Goal: Book appointment/travel/reservation

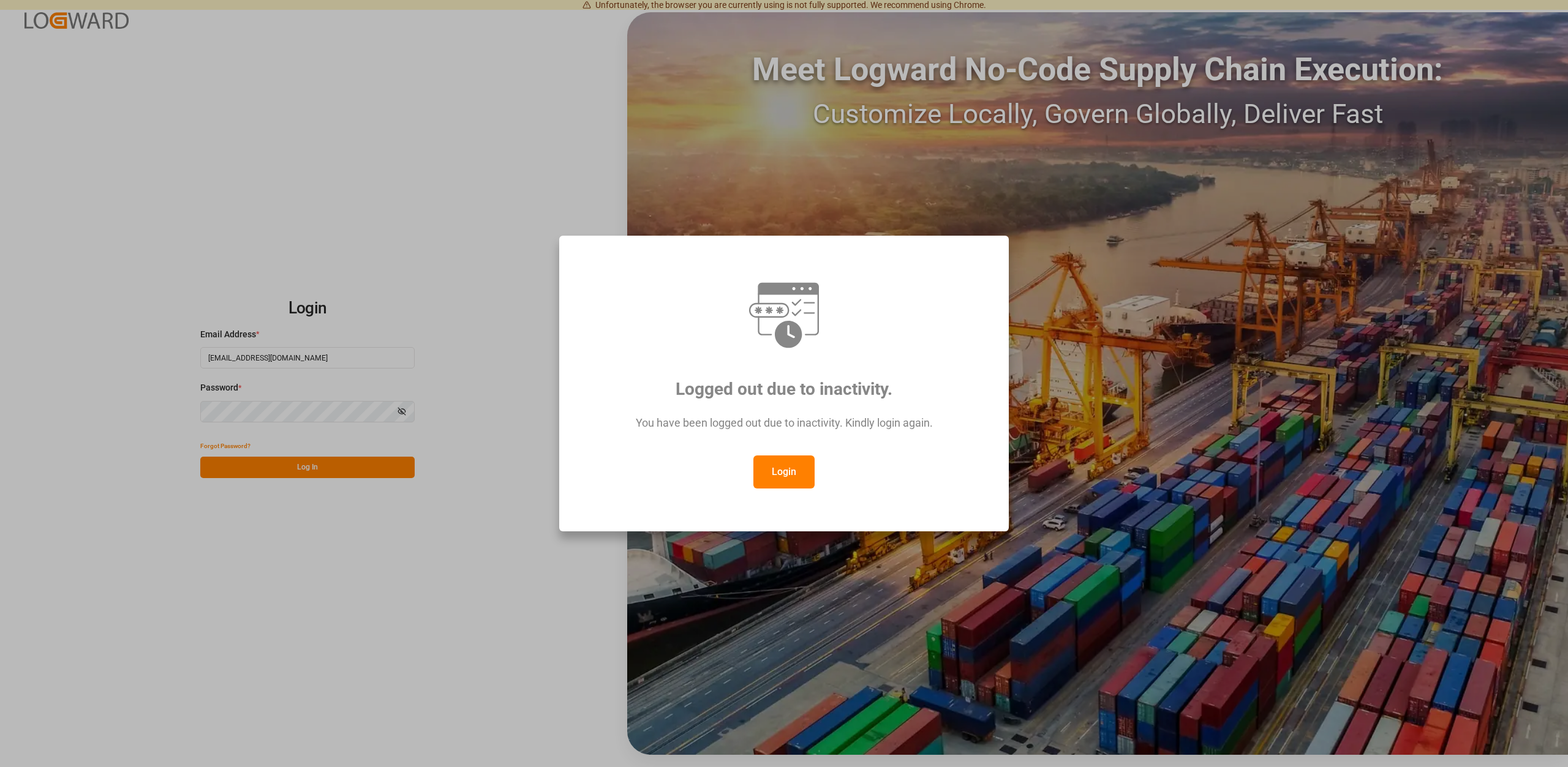
click at [771, 471] on button "Login" at bounding box center [784, 472] width 61 height 33
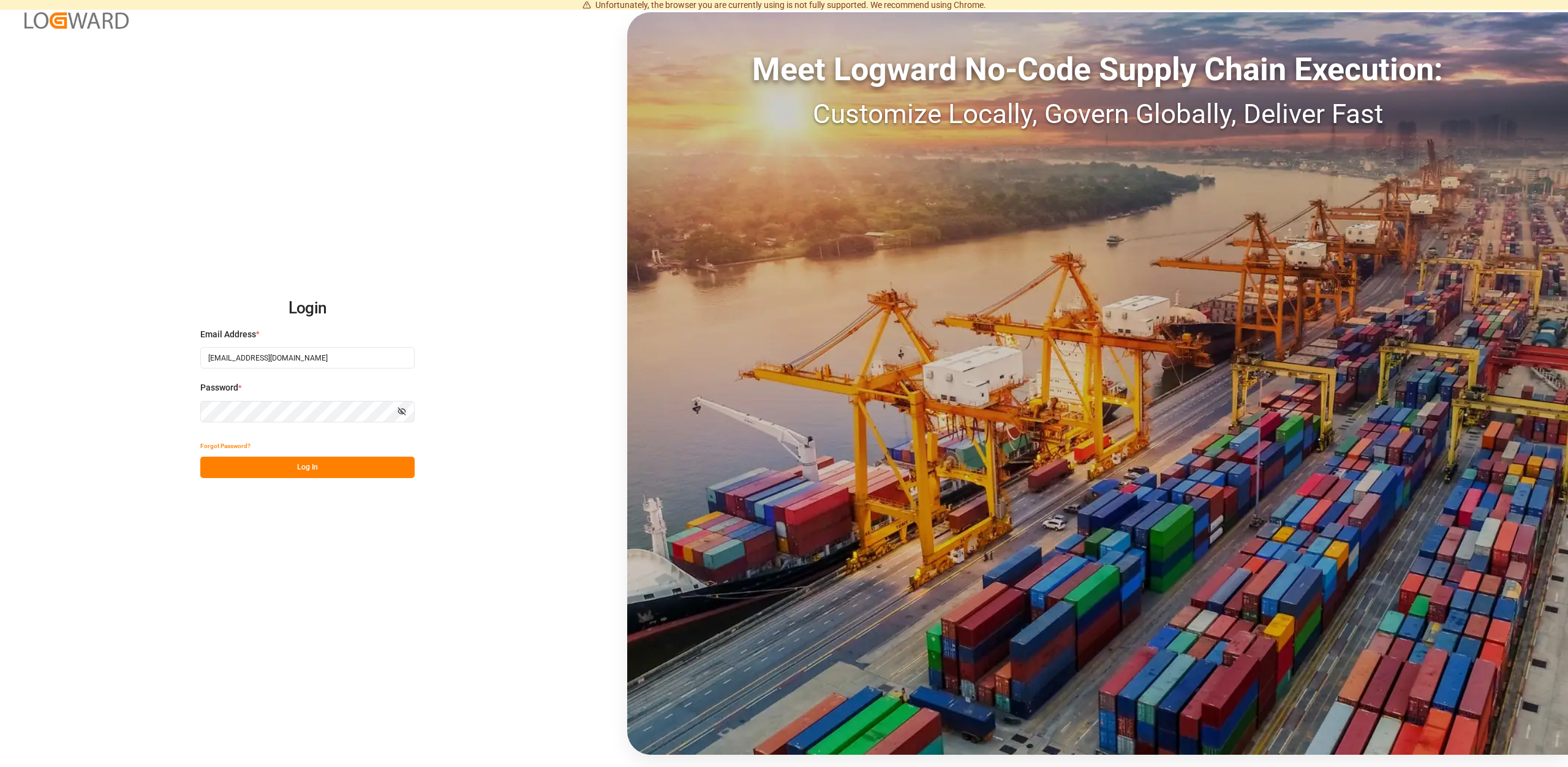
click at [293, 463] on button "Log In" at bounding box center [307, 467] width 215 height 21
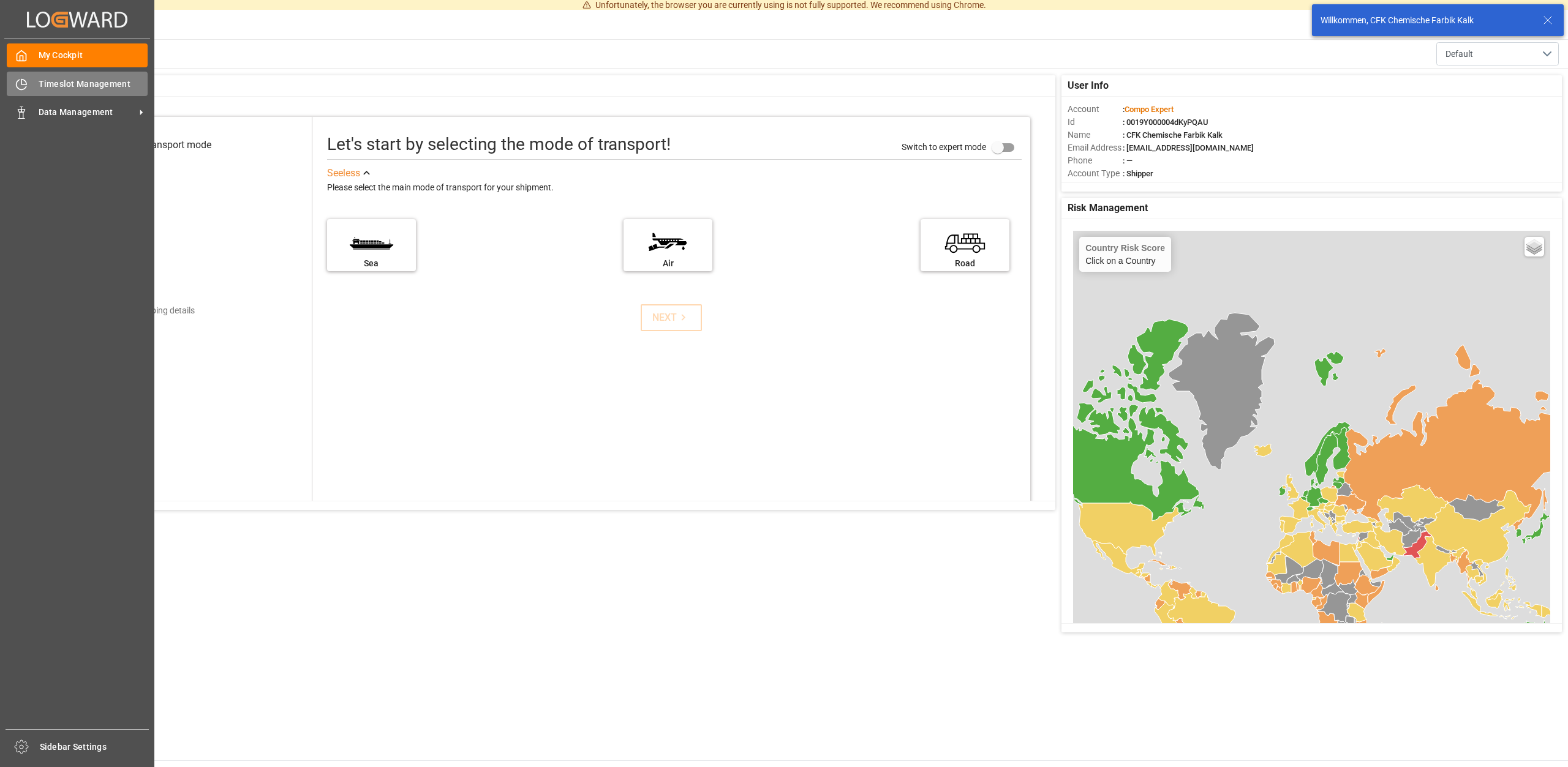
click at [51, 83] on span "Timeslot Management" at bounding box center [93, 84] width 110 height 13
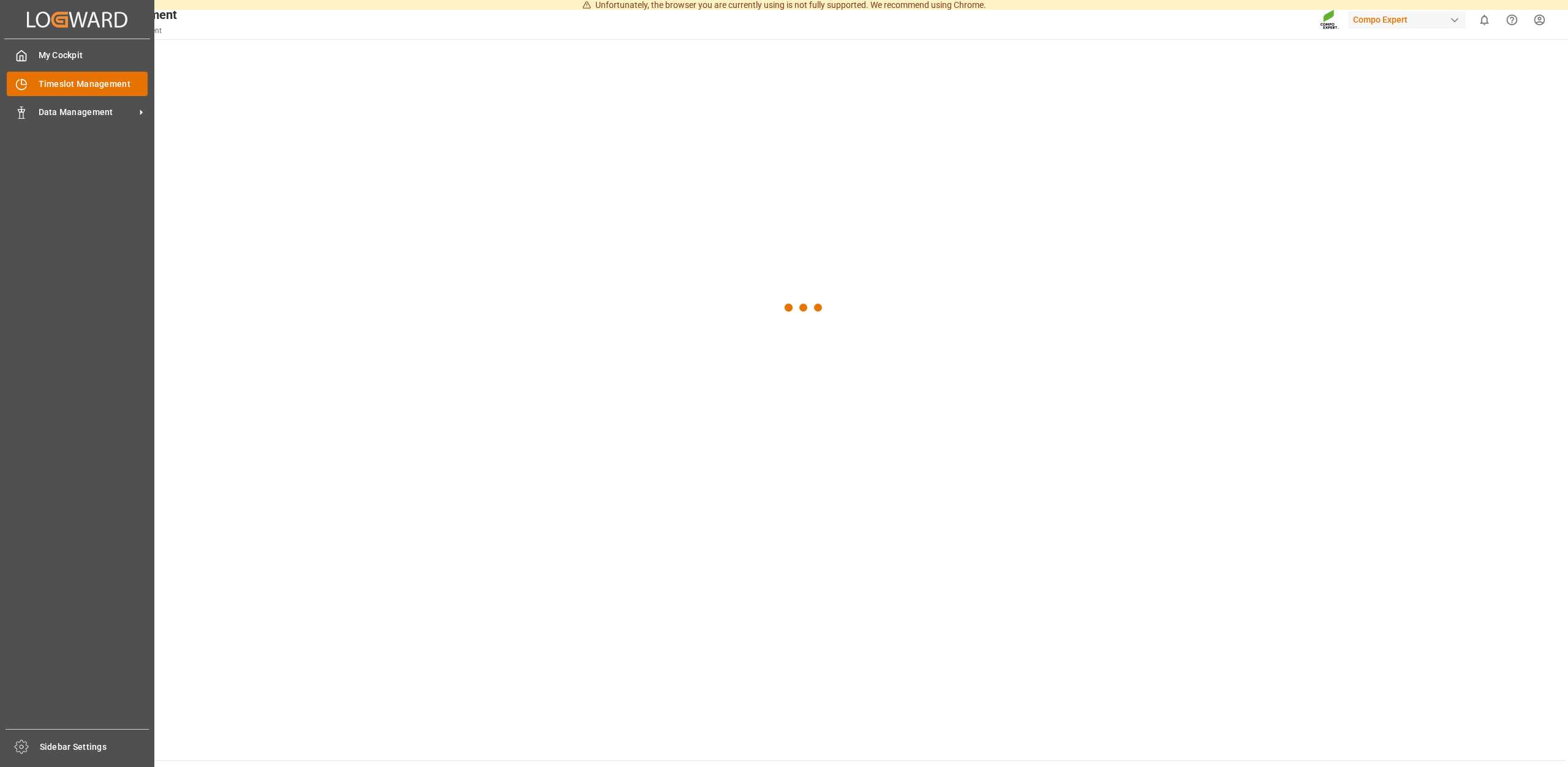
click at [24, 88] on icon at bounding box center [21, 84] width 12 height 12
click at [49, 109] on span "Data Management" at bounding box center [87, 112] width 97 height 13
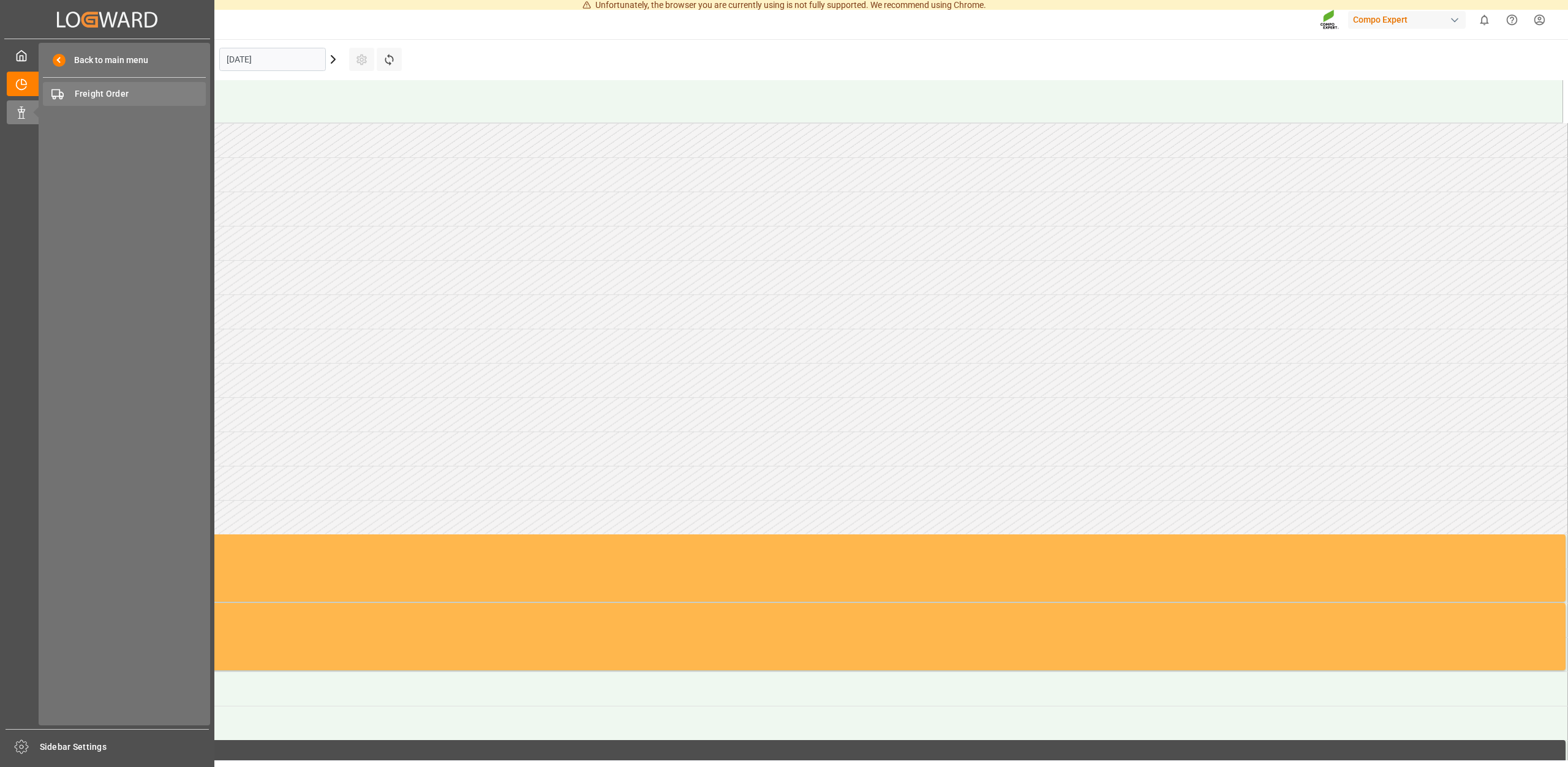
scroll to position [575, 0]
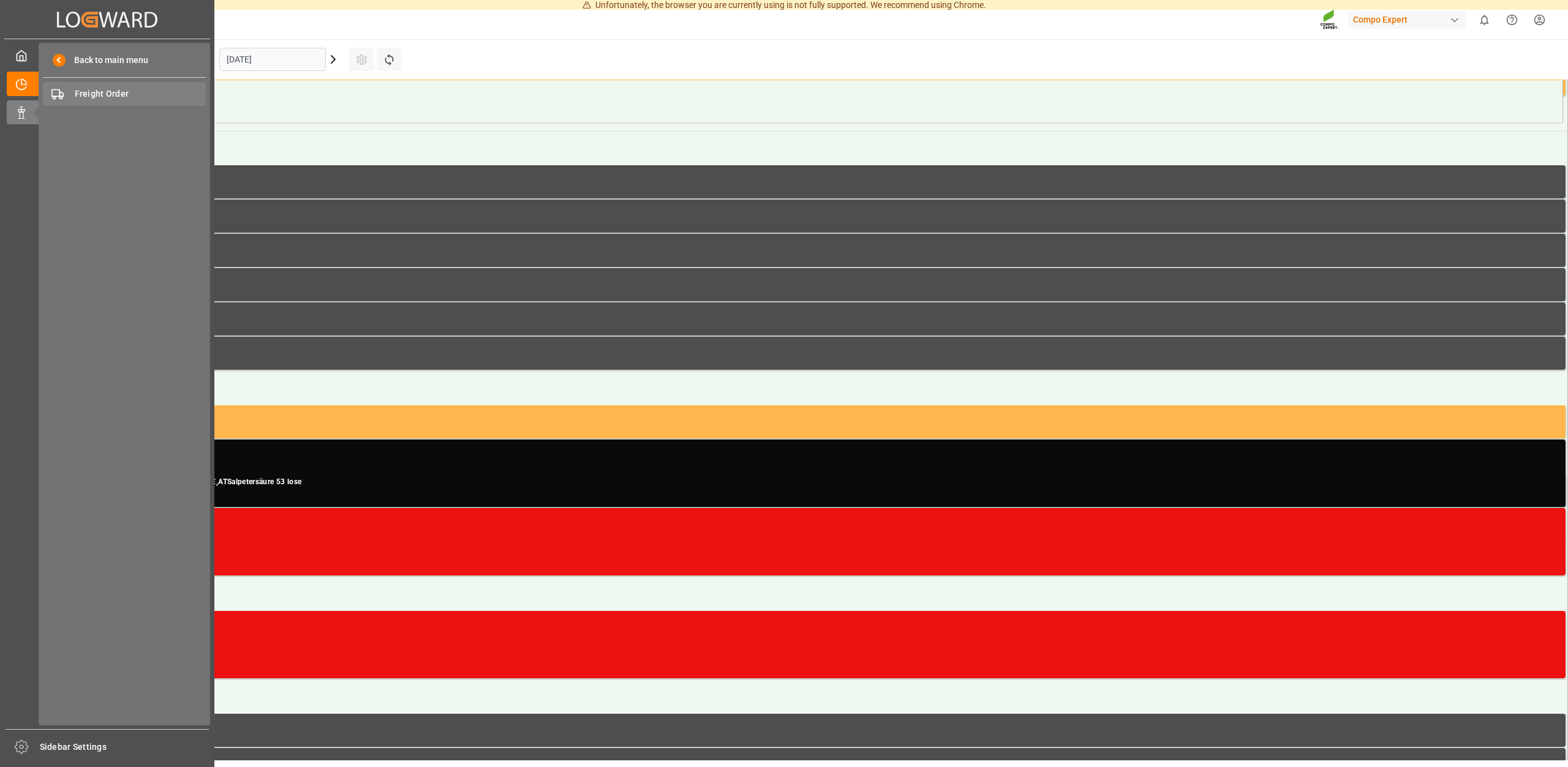
click at [119, 88] on div "Freight Order Freight Order" at bounding box center [124, 93] width 163 height 24
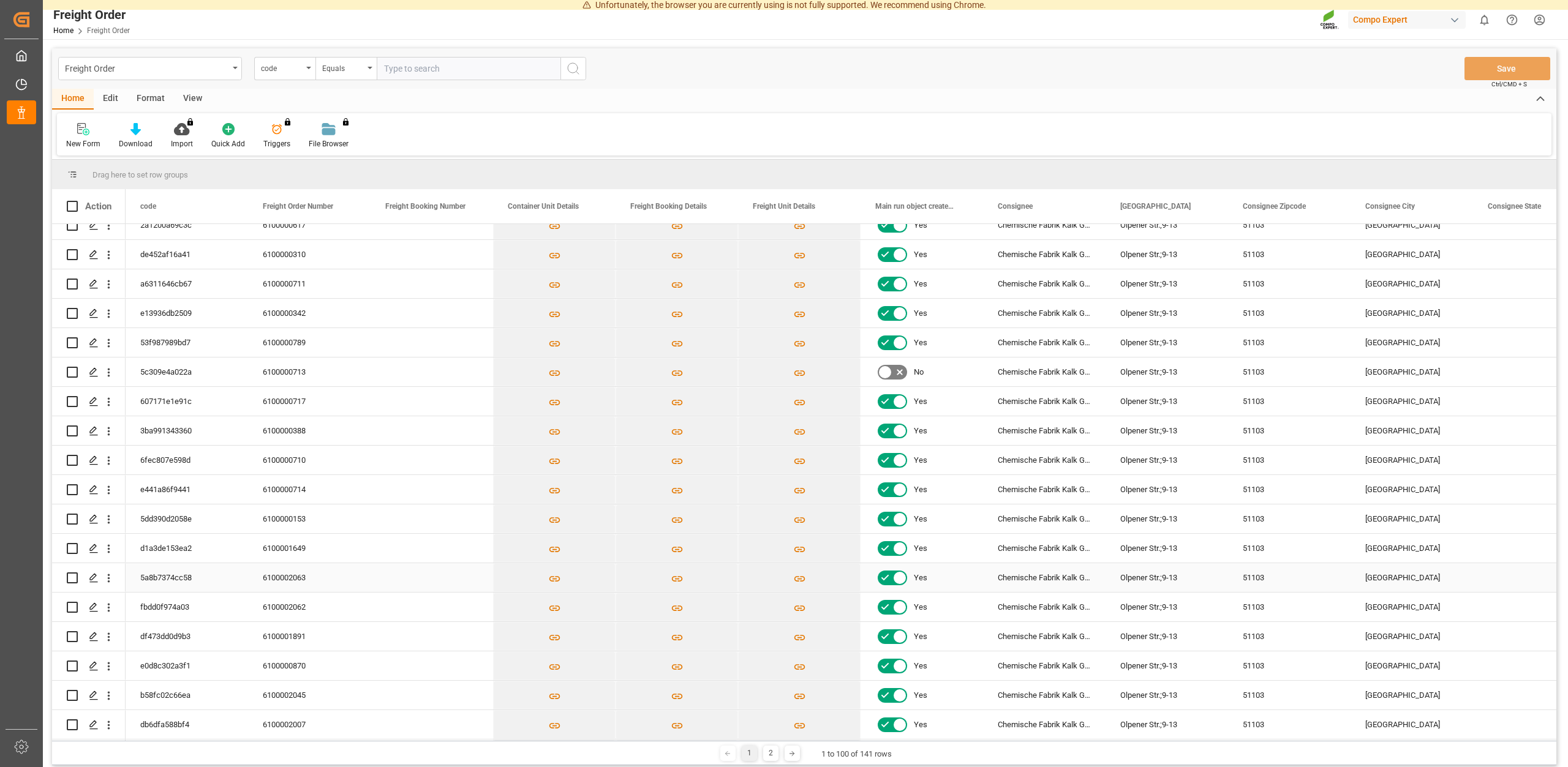
scroll to position [55, 0]
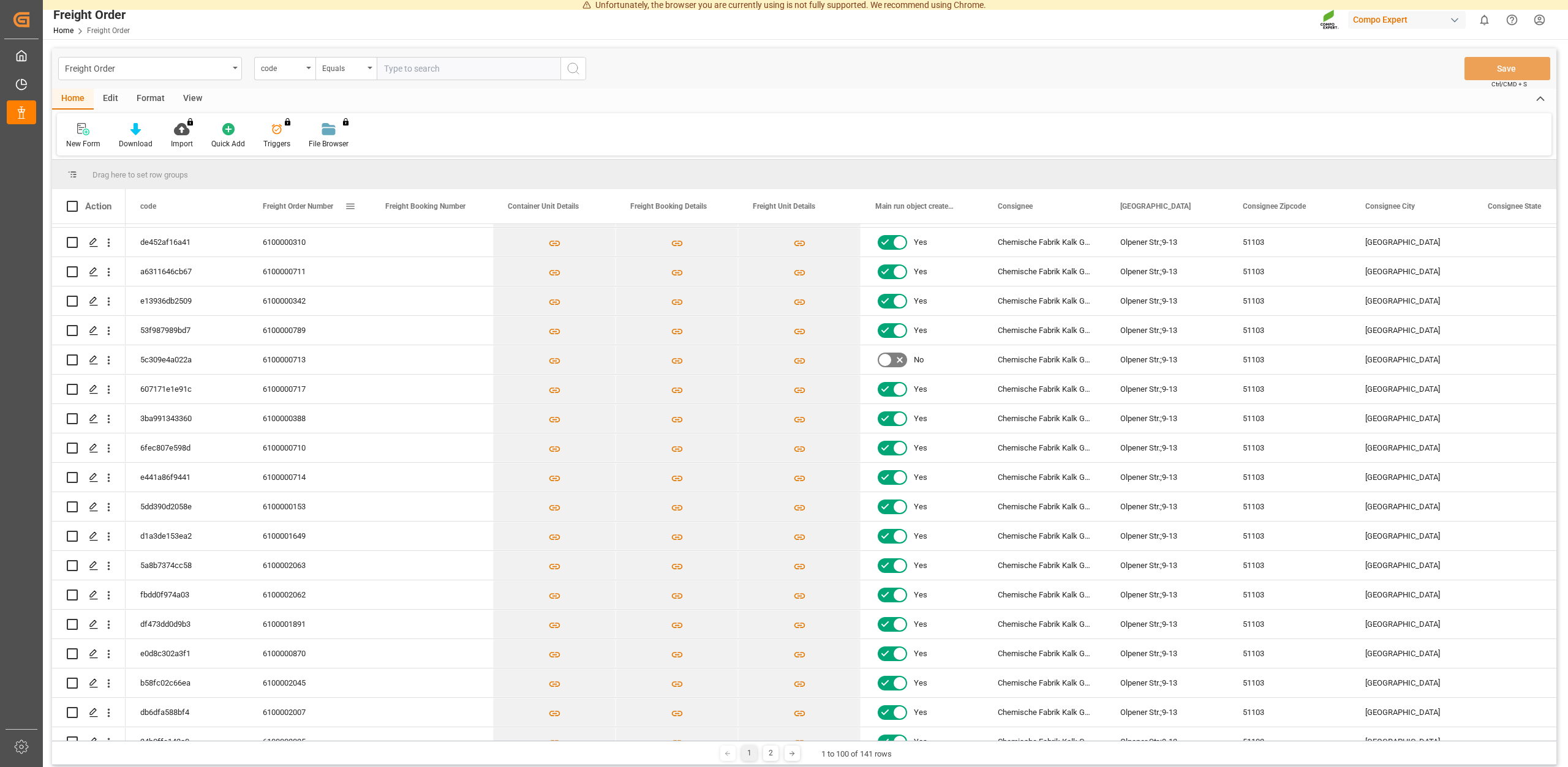
click at [305, 202] on div "Freight Order Number" at bounding box center [304, 206] width 82 height 34
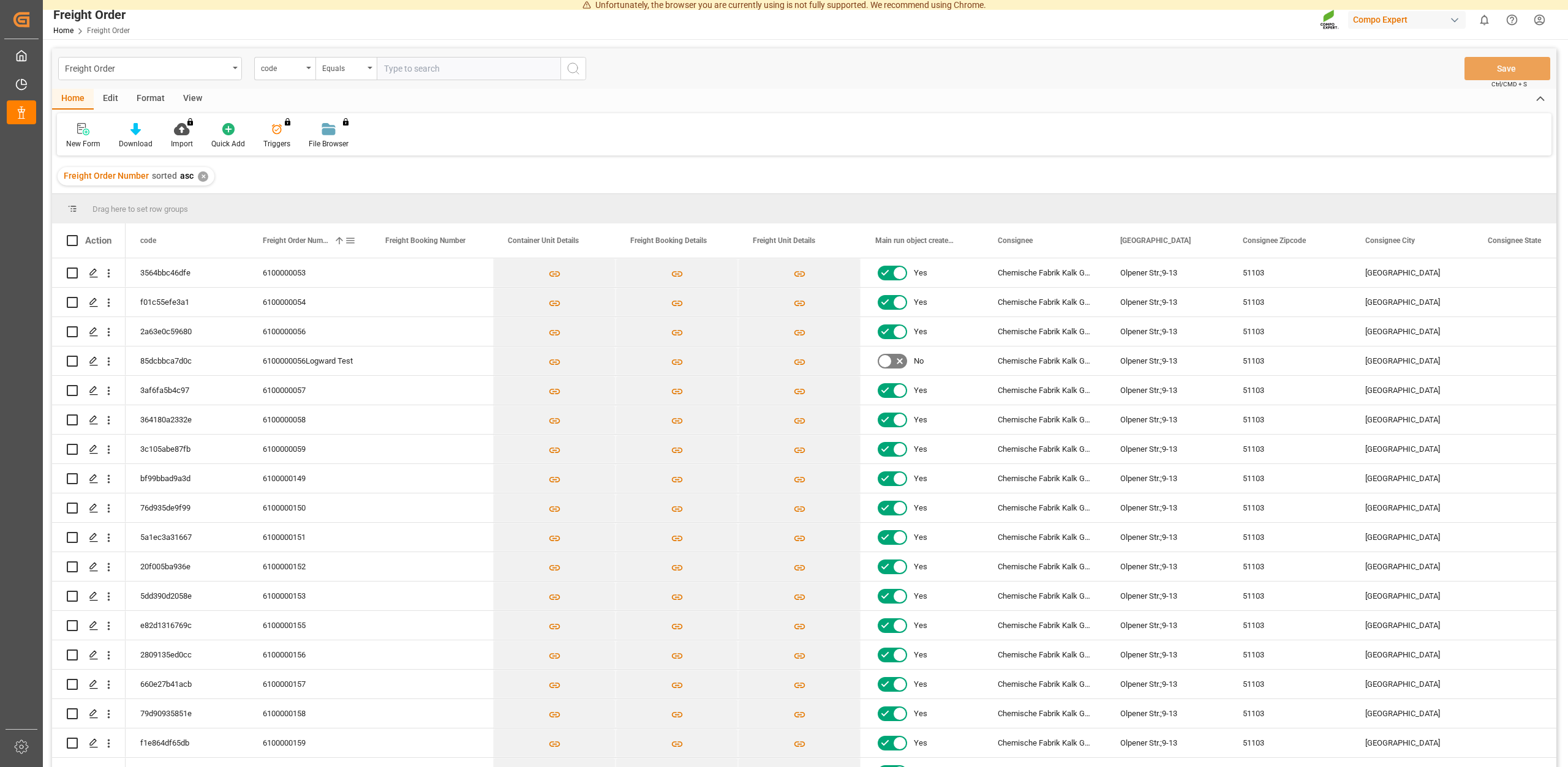
click at [301, 238] on span "Freight Order Number" at bounding box center [296, 240] width 66 height 9
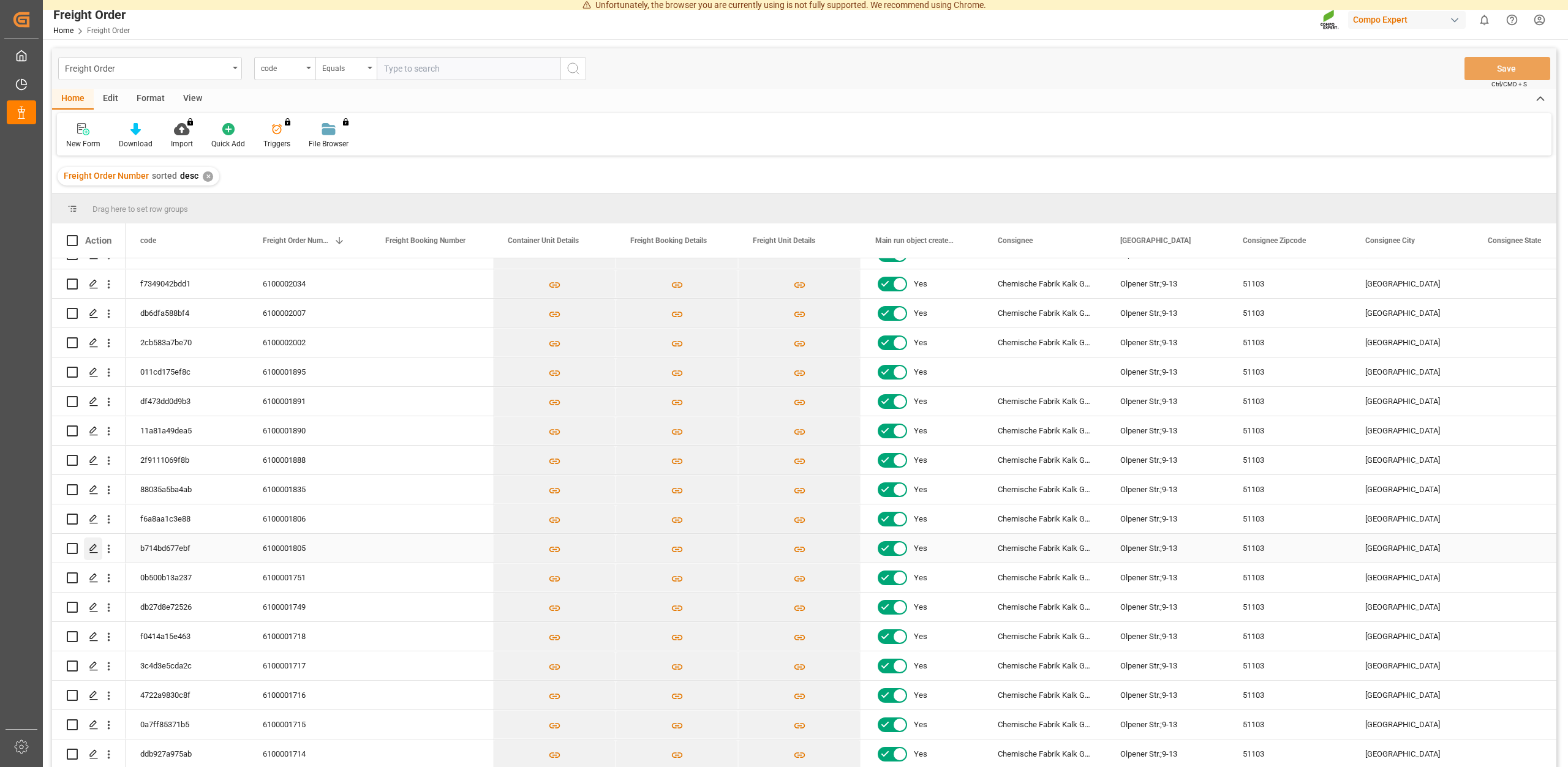
click at [93, 548] on icon "Press SPACE to select this row." at bounding box center [93, 548] width 10 height 10
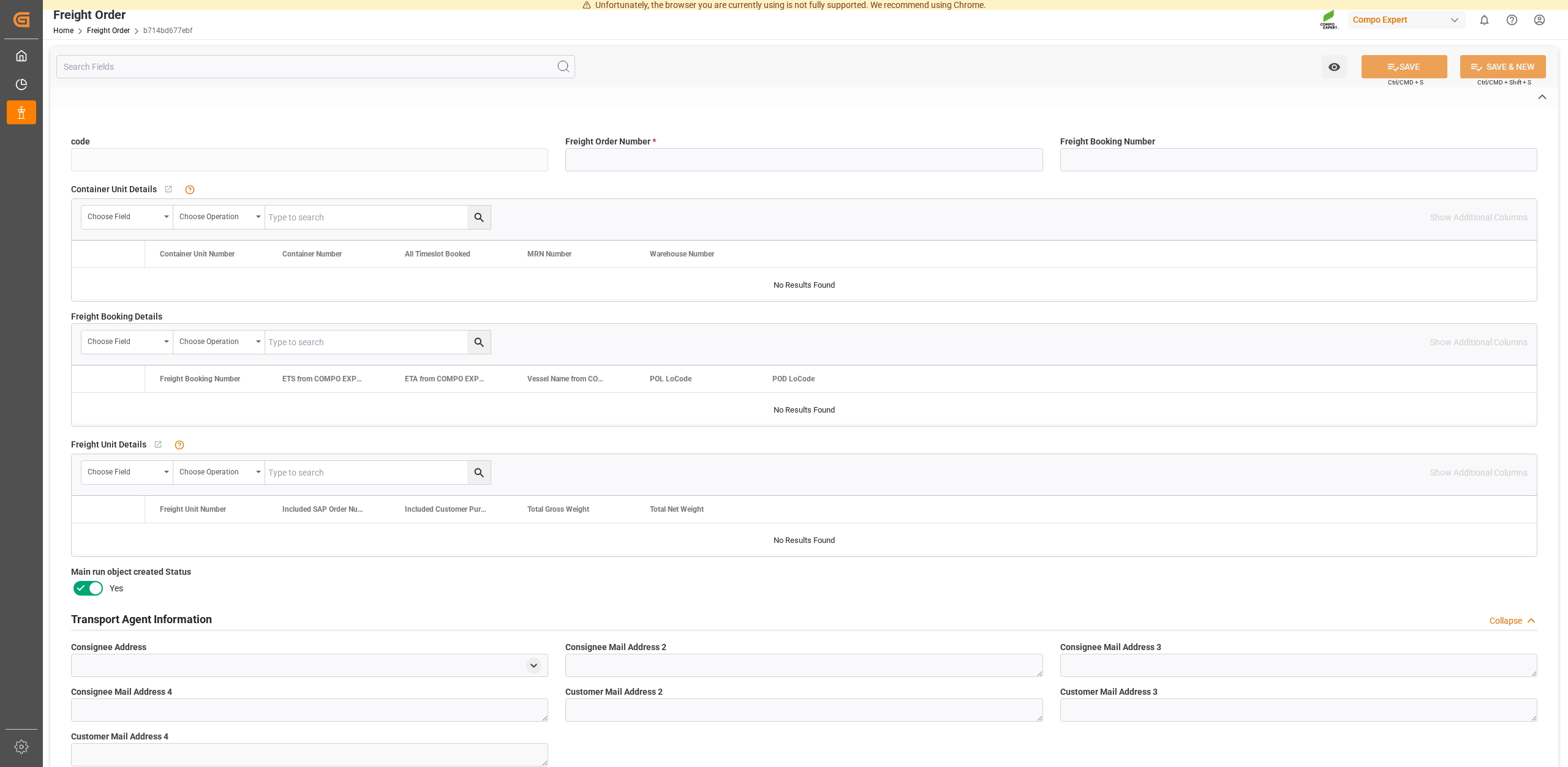
type input "b714bd677ebf"
type input "6100001805"
type input "No"
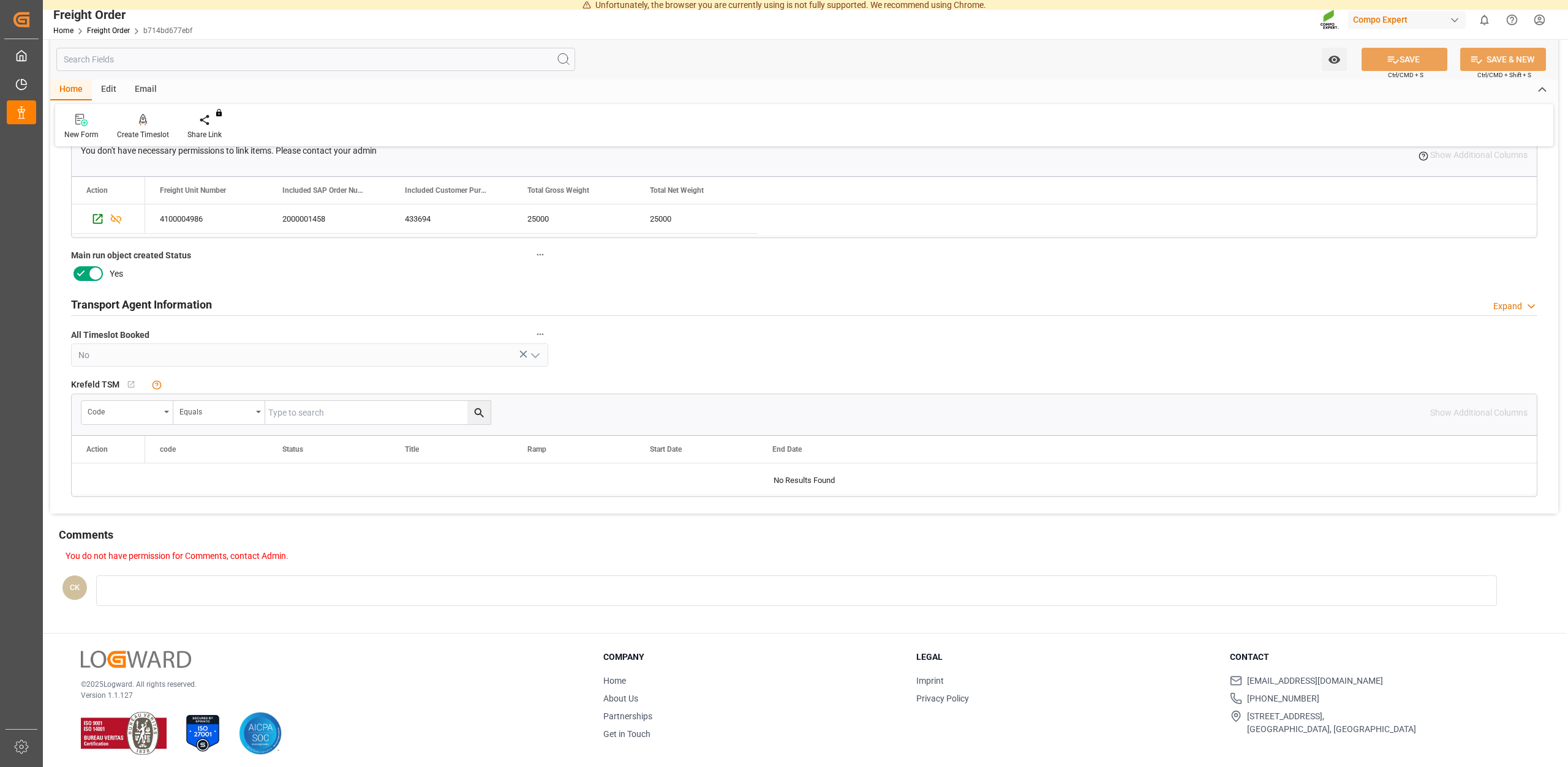
scroll to position [403, 0]
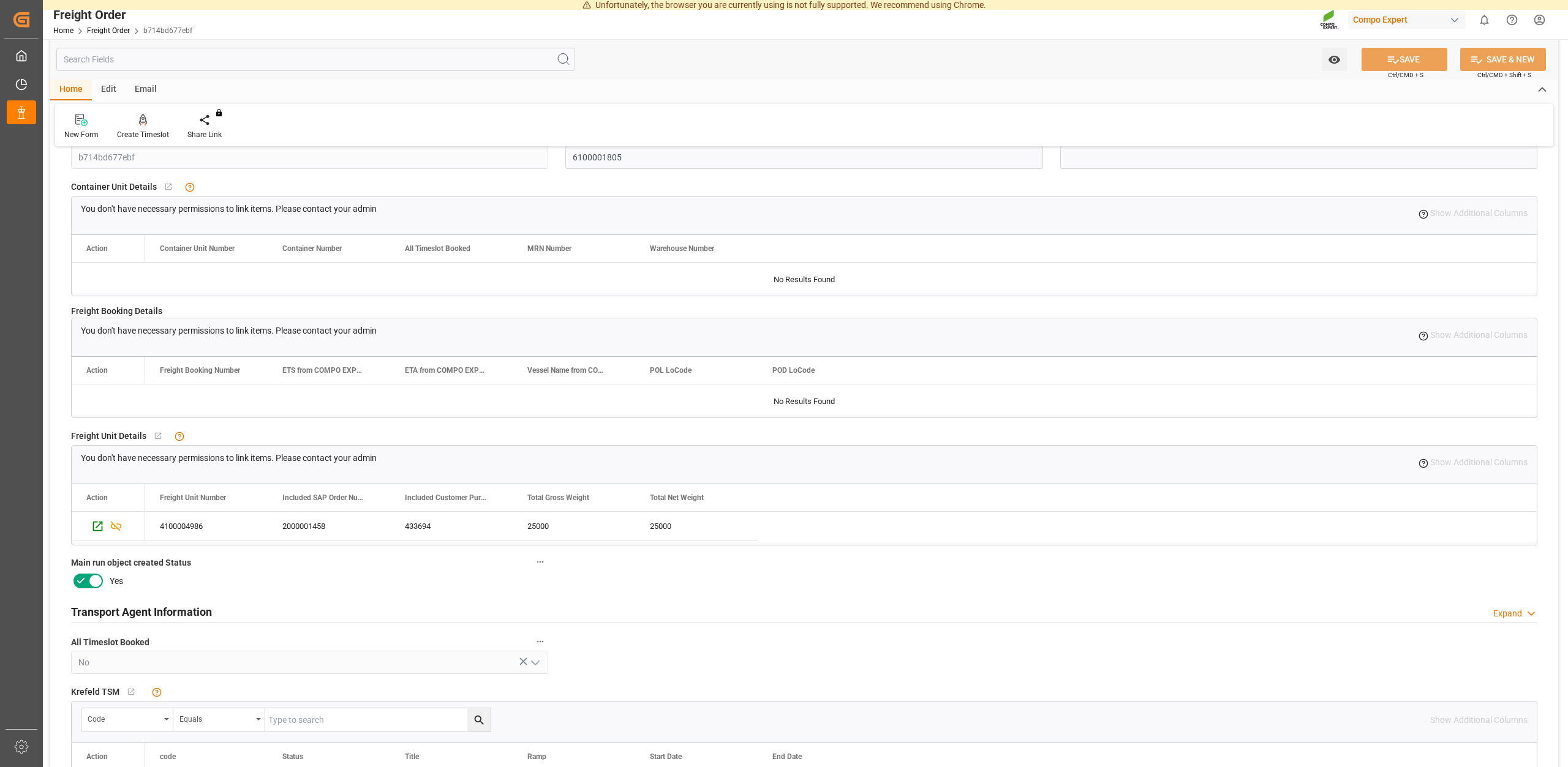
click at [140, 134] on div "Create Timeslot" at bounding box center [143, 135] width 52 height 11
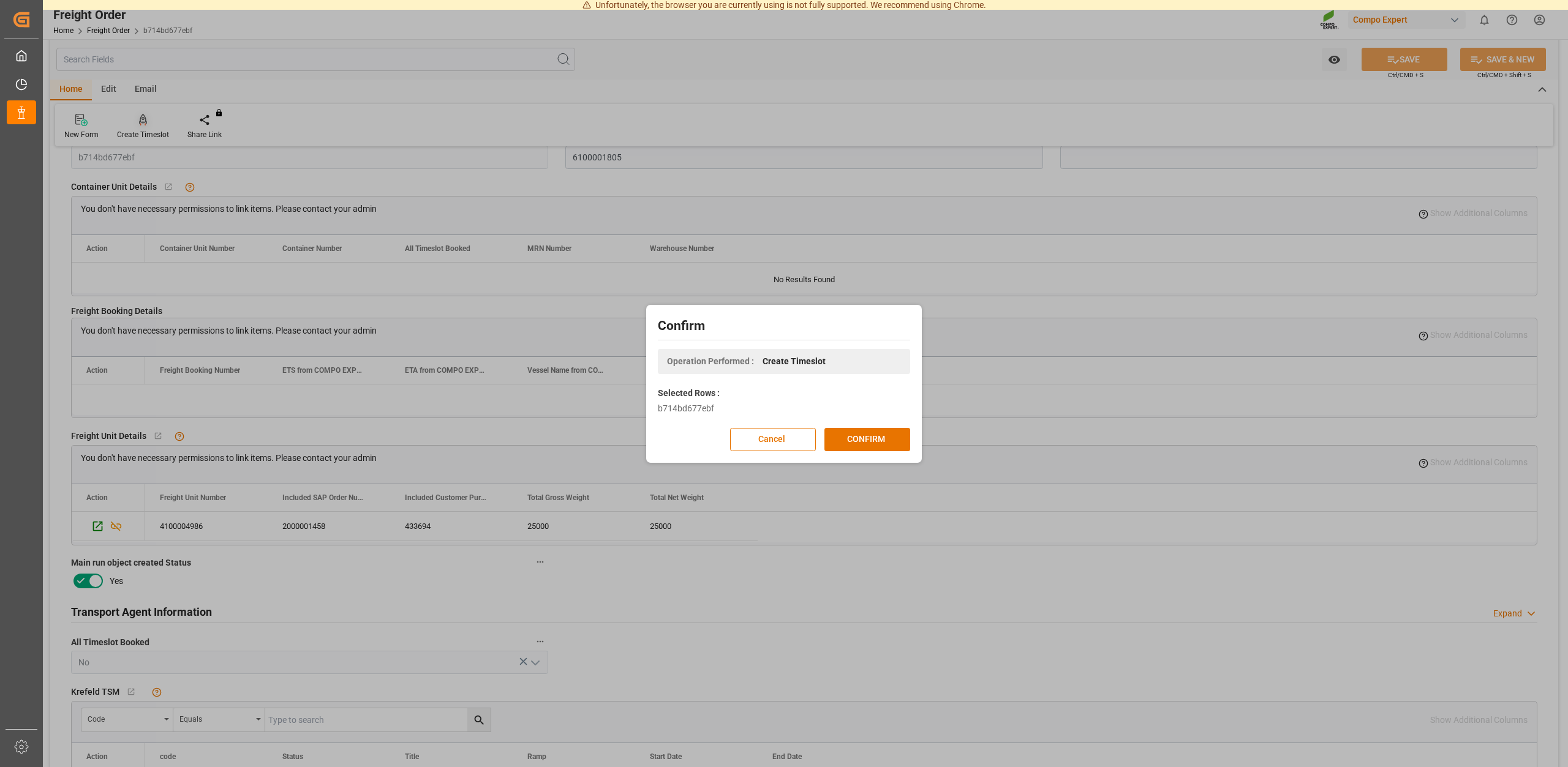
scroll to position [91, 0]
click at [846, 437] on button "CONFIRM" at bounding box center [867, 439] width 86 height 23
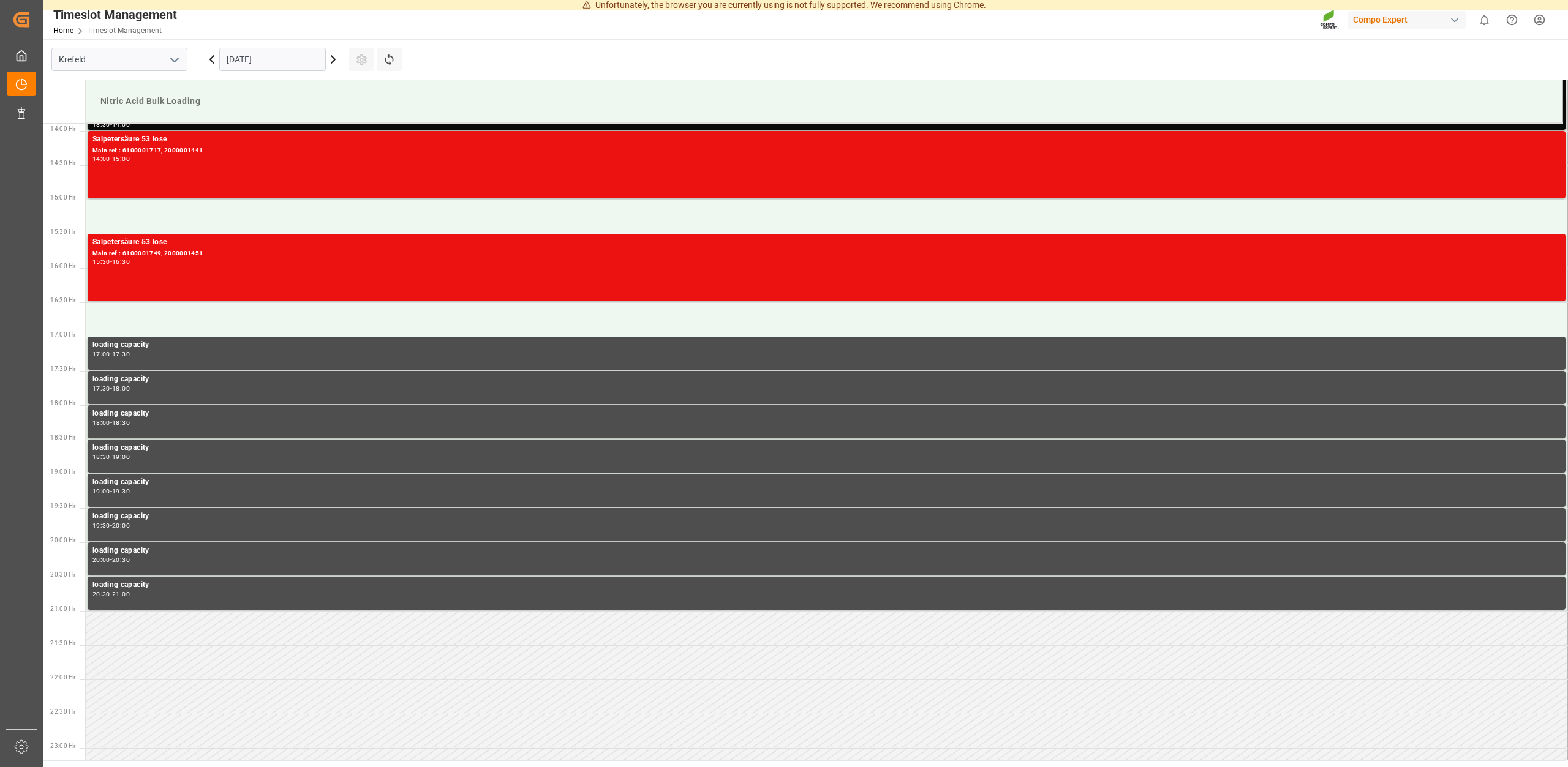
scroll to position [702, 0]
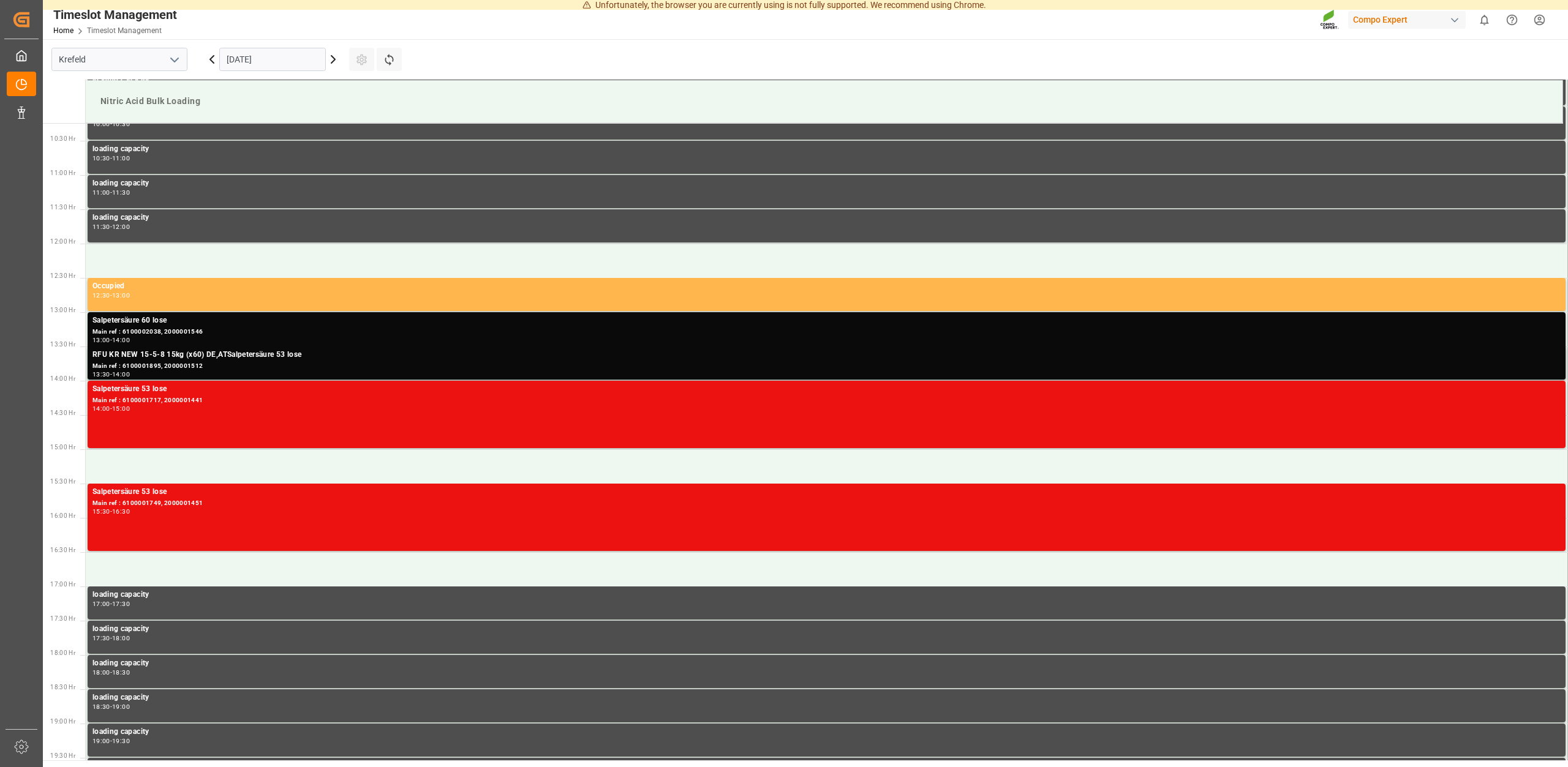
click at [335, 59] on icon at bounding box center [333, 59] width 3 height 7
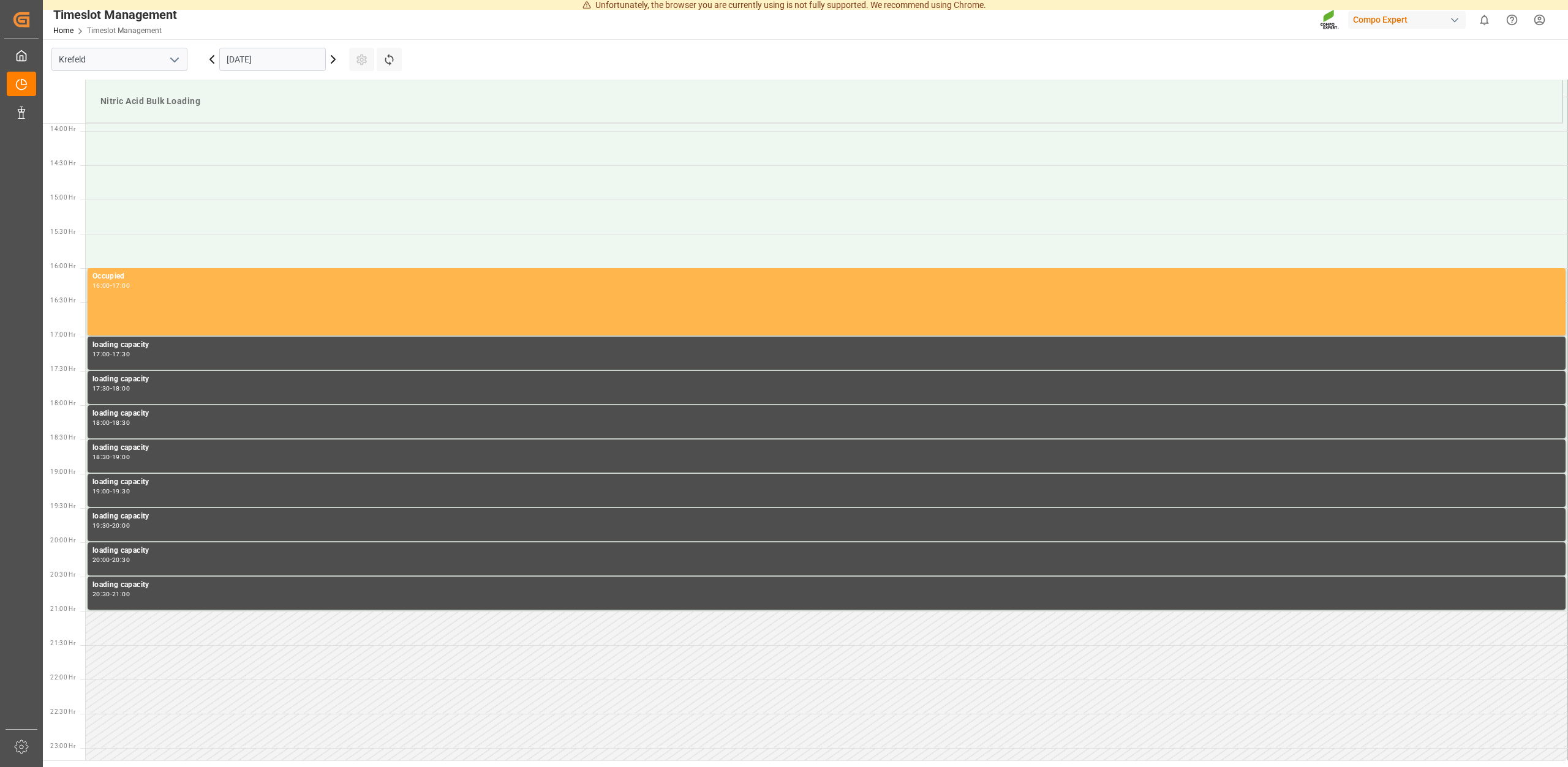
scroll to position [765, 0]
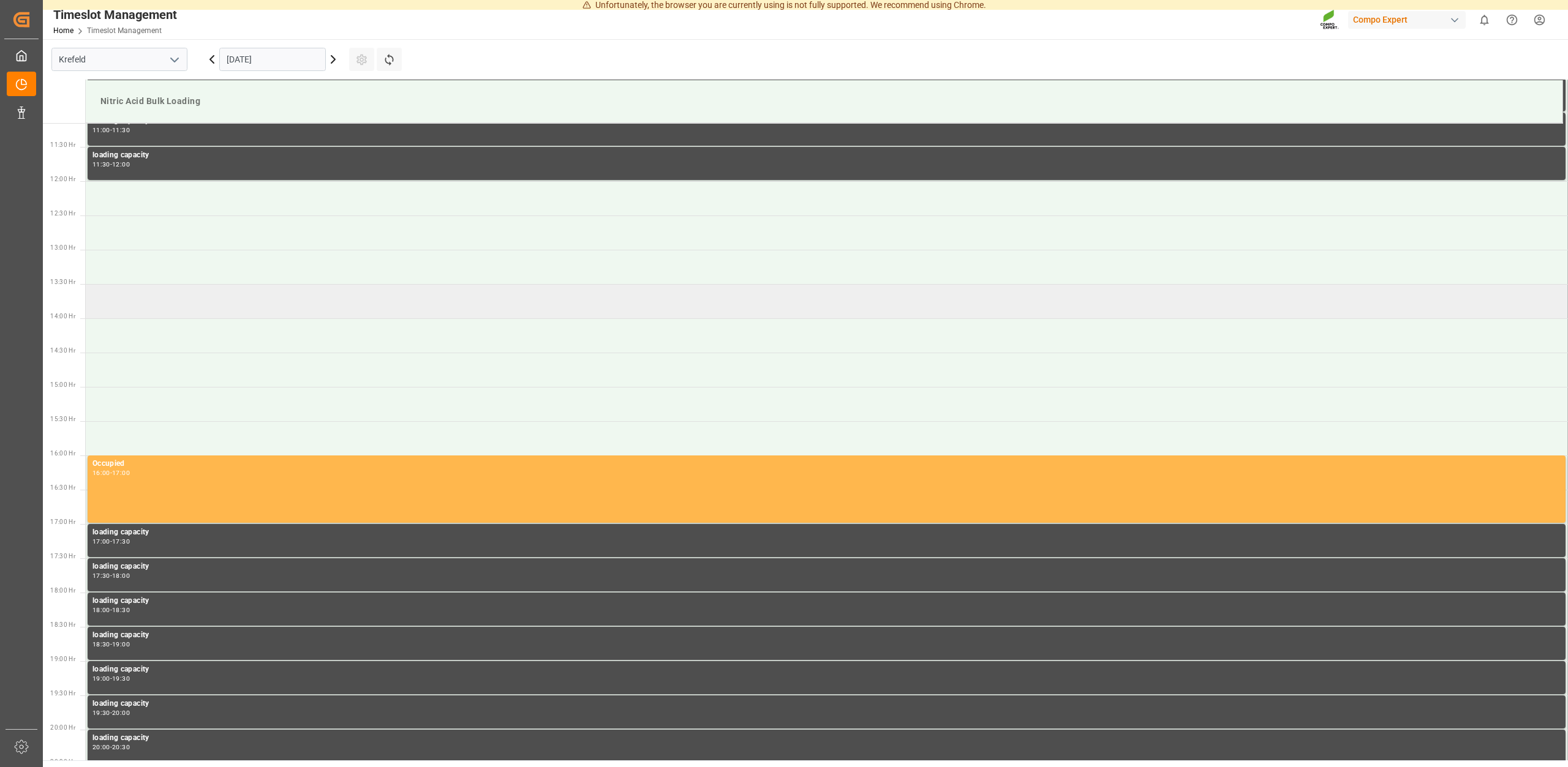
click at [133, 300] on td at bounding box center [827, 301] width 1482 height 34
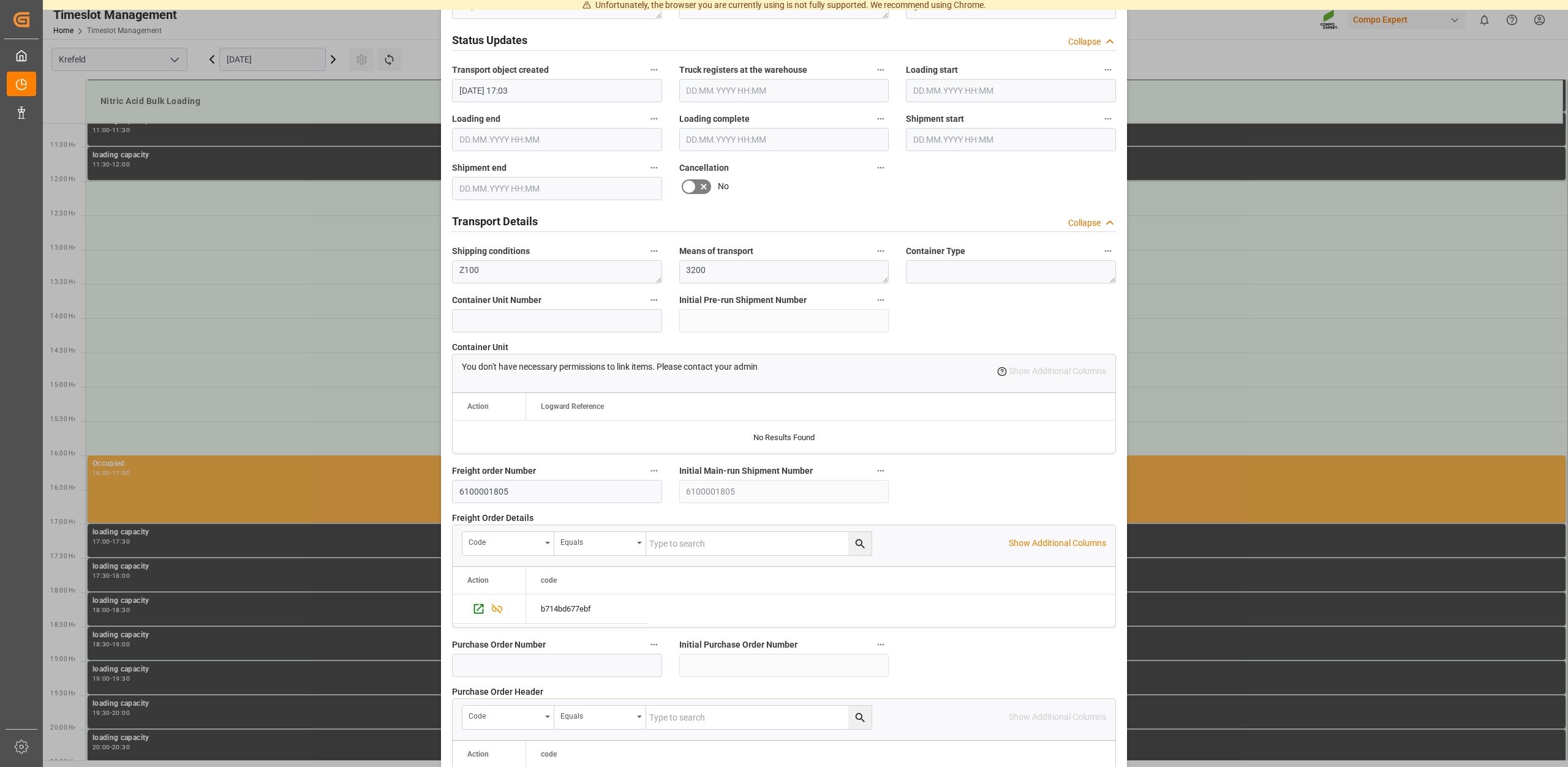
scroll to position [929, 0]
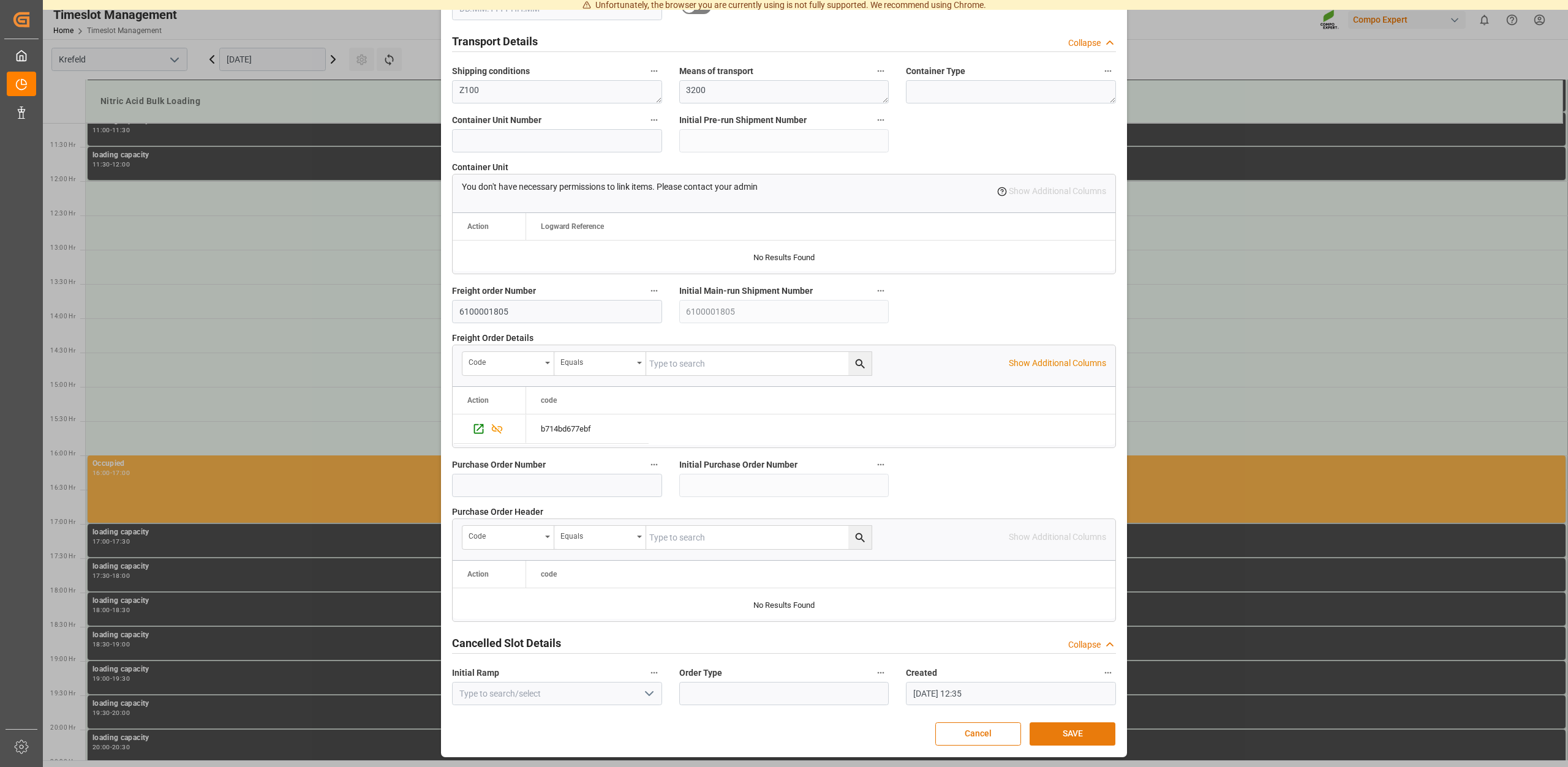
click at [1086, 732] on button "SAVE" at bounding box center [1073, 734] width 86 height 23
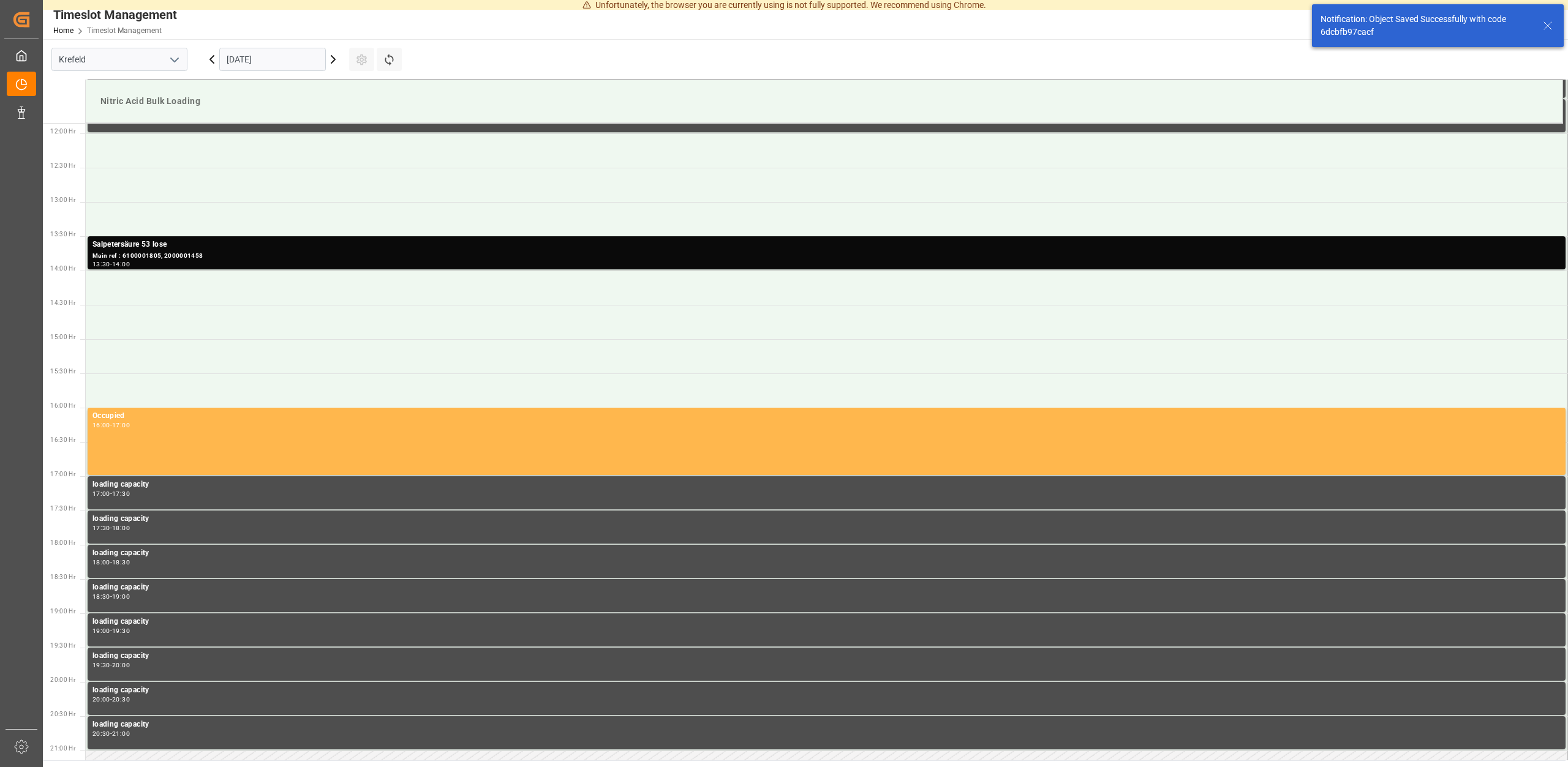
scroll to position [815, 0]
